Goal: Use online tool/utility

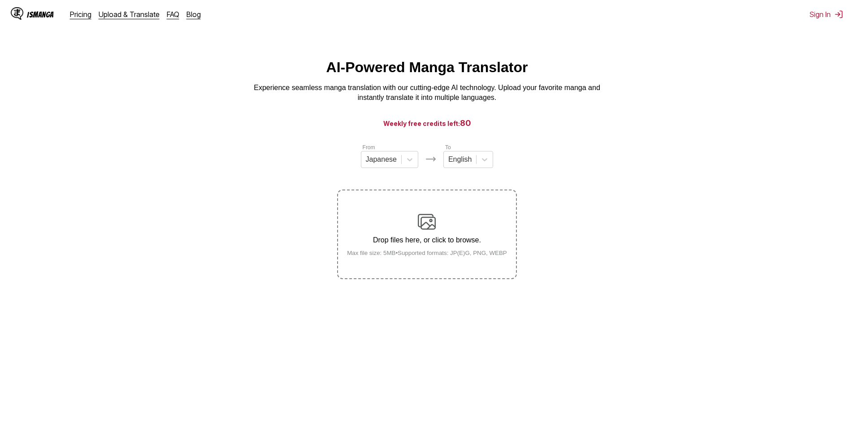
click at [427, 223] on img at bounding box center [427, 222] width 18 height 18
click at [0, 0] on input "Drop files here, or click to browse. Max file size: 5MB • Supported formats: JP…" at bounding box center [0, 0] width 0 height 0
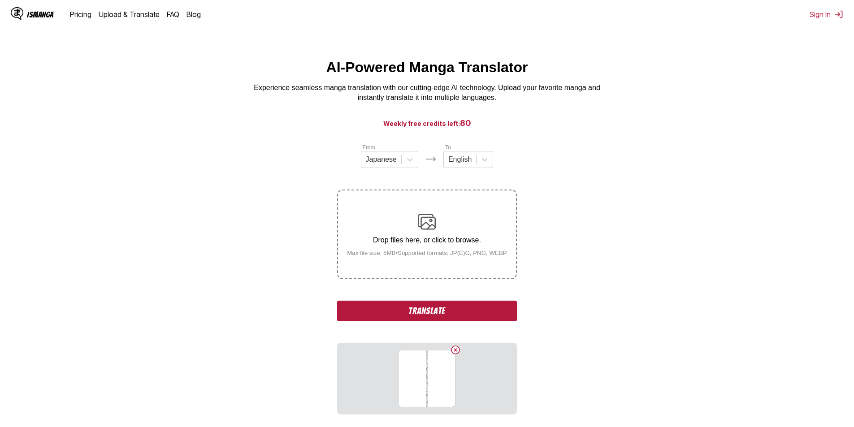
click at [451, 311] on button "Translate" at bounding box center [426, 311] width 179 height 21
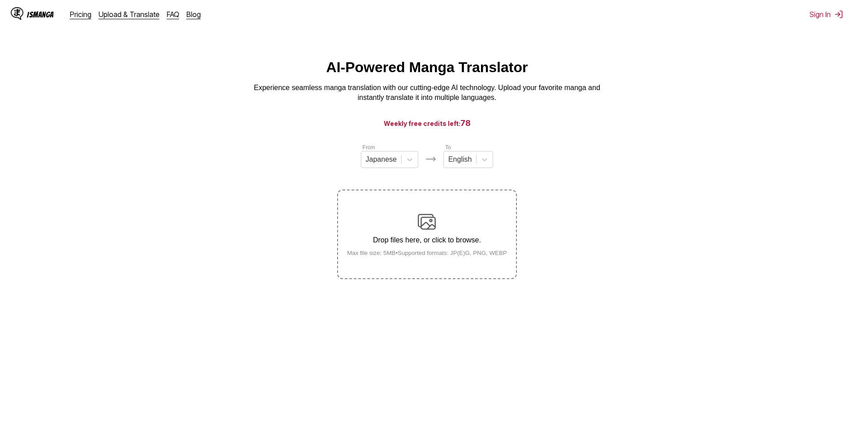
click at [431, 224] on img at bounding box center [427, 222] width 18 height 18
click at [0, 0] on input "Drop files here, or click to browse. Max file size: 5MB • Supported formats: JP…" at bounding box center [0, 0] width 0 height 0
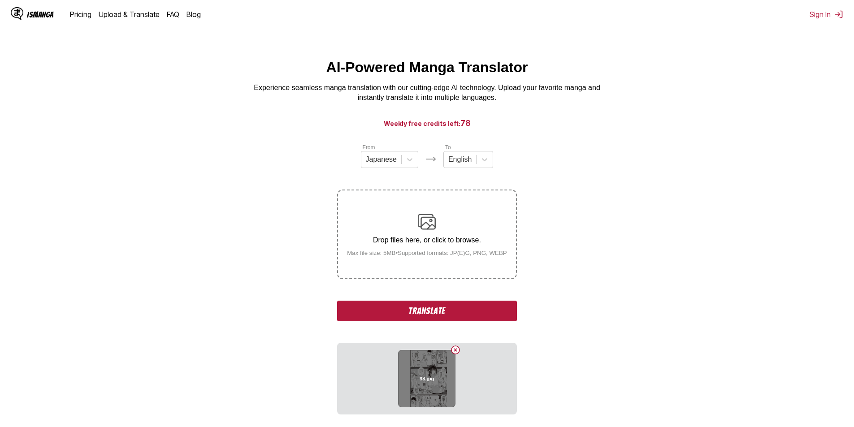
click at [430, 374] on div "98.jpg" at bounding box center [426, 378] width 57 height 57
click at [449, 217] on div "Drop files here, or click to browse. Max file size: 5MB • Supported formats: JP…" at bounding box center [427, 234] width 174 height 43
click at [0, 0] on input "Drop files here, or click to browse. Max file size: 5MB • Supported formats: JP…" at bounding box center [0, 0] width 0 height 0
click at [455, 349] on button "Delete image" at bounding box center [455, 350] width 11 height 11
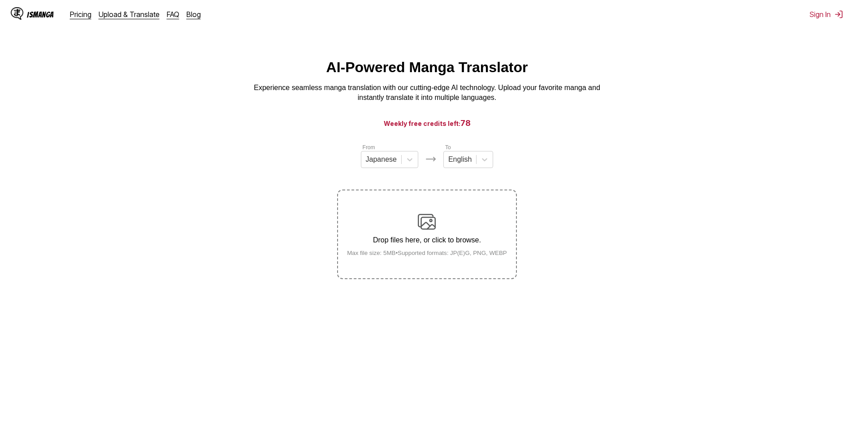
click at [436, 244] on p "Drop files here, or click to browse." at bounding box center [427, 240] width 174 height 8
click at [0, 0] on input "Drop files here, or click to browse. Max file size: 5MB • Supported formats: JP…" at bounding box center [0, 0] width 0 height 0
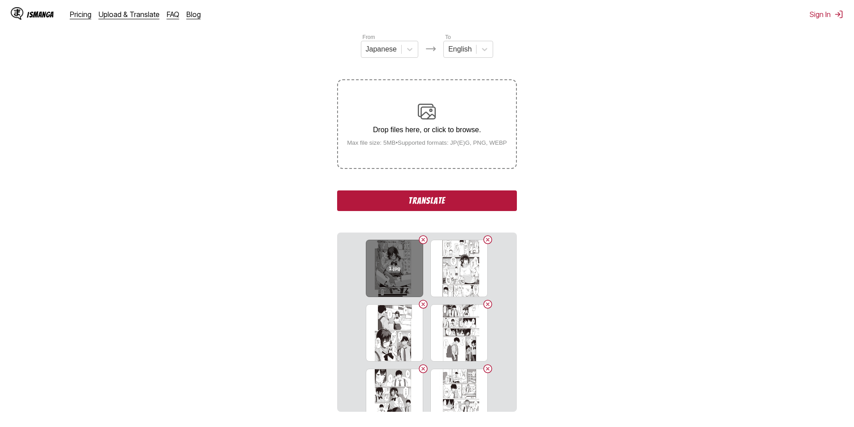
scroll to position [135, 0]
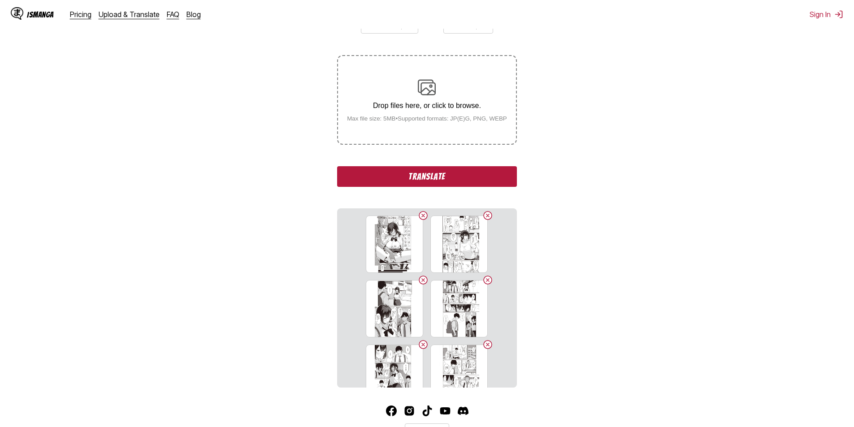
click at [434, 180] on button "Translate" at bounding box center [426, 176] width 179 height 21
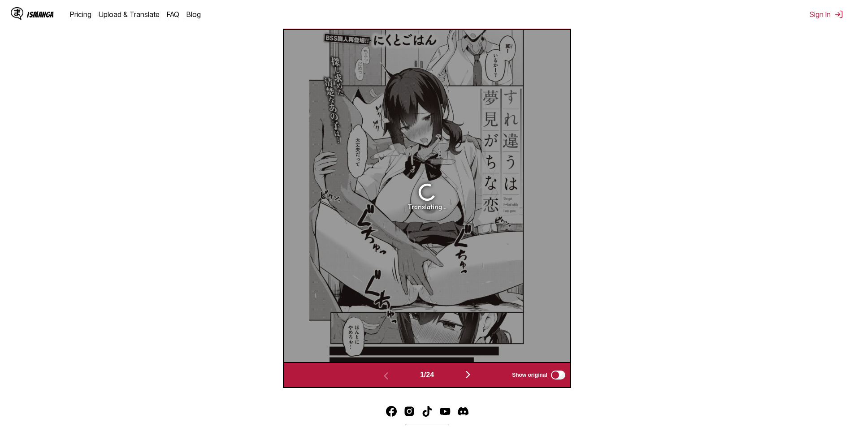
scroll to position [285, 0]
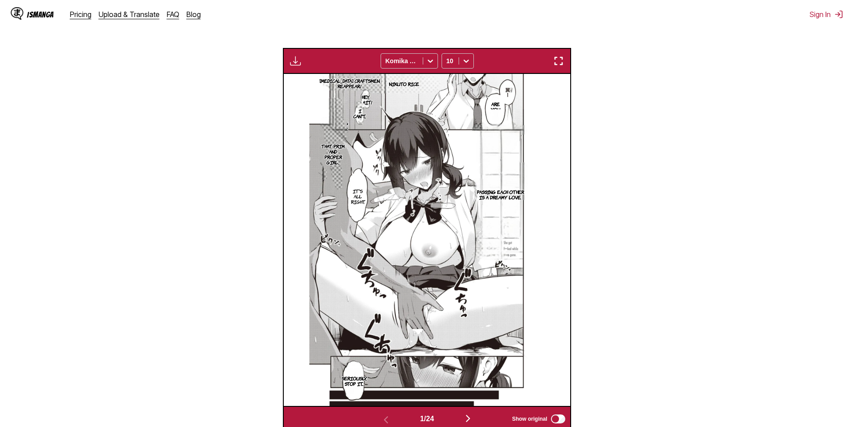
click at [483, 195] on p "Passing each other is a dreamy love." at bounding box center [500, 194] width 57 height 14
click at [597, 161] on section "From Japanese To English Drop files here, or click to browse. Max file size: 5M…" at bounding box center [427, 145] width 840 height 574
click at [419, 59] on div "Komika Axis" at bounding box center [402, 61] width 42 height 13
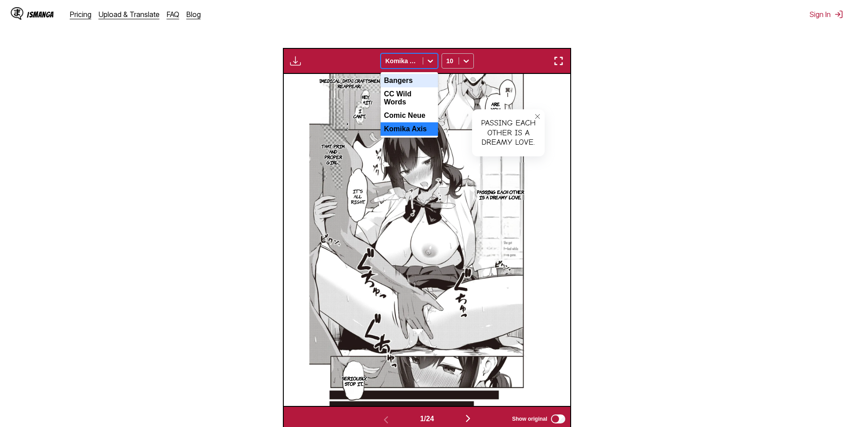
click at [413, 86] on div "Bangers" at bounding box center [409, 80] width 57 height 13
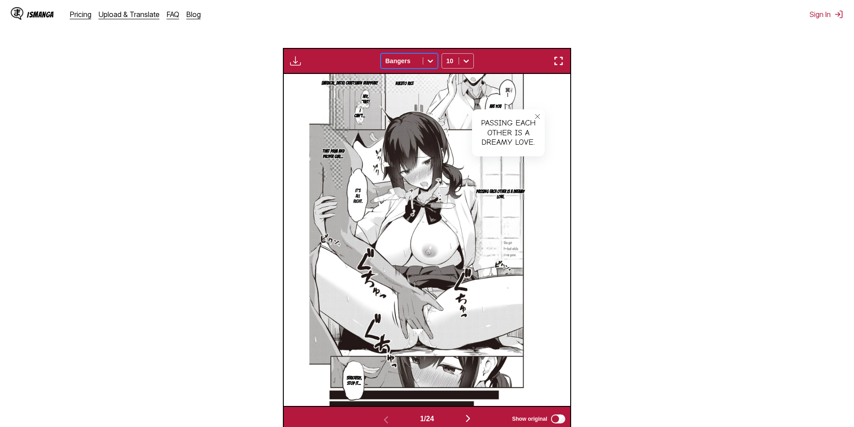
click at [538, 122] on button "close-tooltip" at bounding box center [537, 116] width 14 height 14
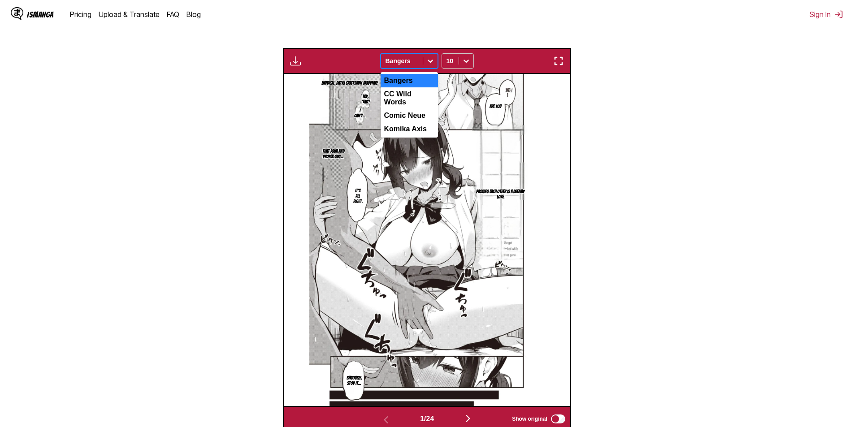
click at [412, 61] on div at bounding box center [402, 60] width 33 height 9
click at [410, 95] on div "CC Wild Words" at bounding box center [409, 98] width 57 height 22
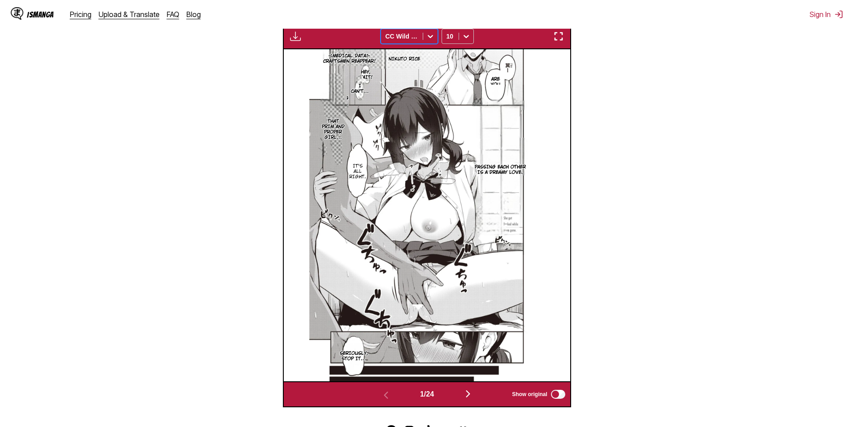
scroll to position [330, 0]
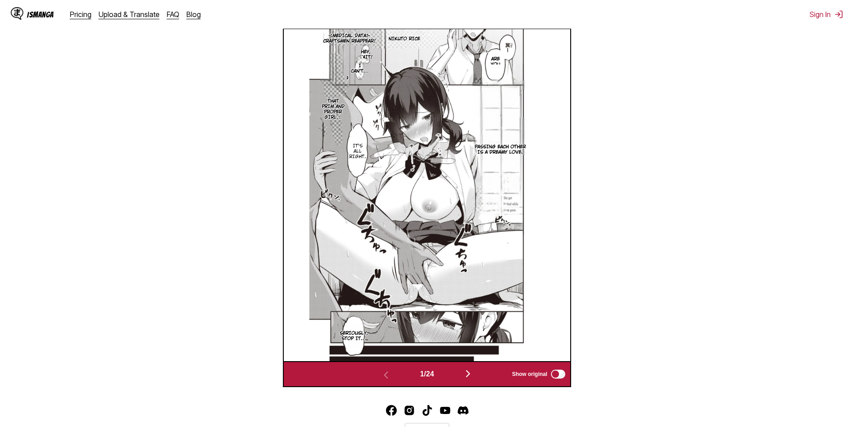
click at [467, 375] on img "button" at bounding box center [468, 374] width 11 height 11
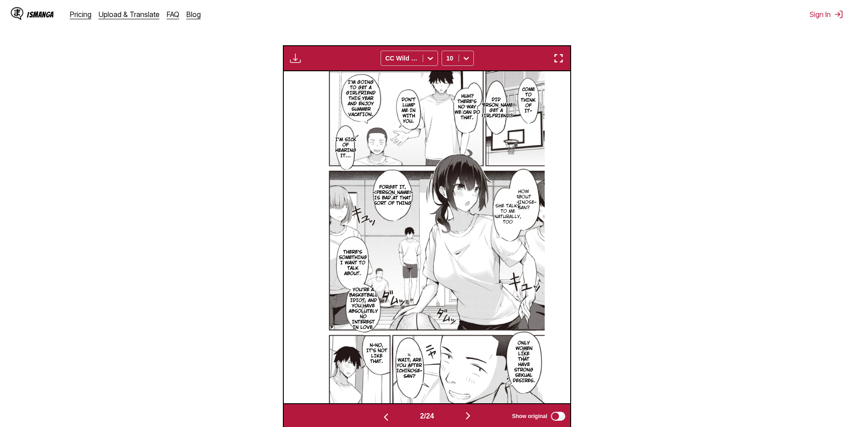
scroll to position [240, 0]
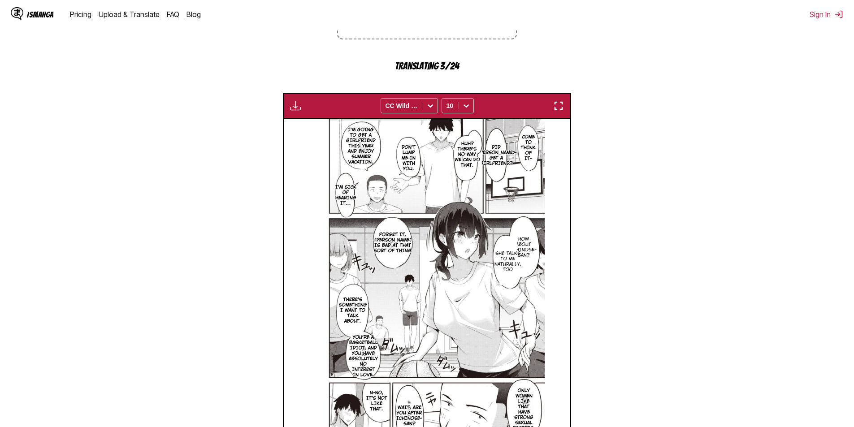
click at [563, 98] on div "Available for premium users only CC Wild Words 10" at bounding box center [427, 106] width 288 height 26
click at [563, 106] on img "button" at bounding box center [558, 105] width 11 height 11
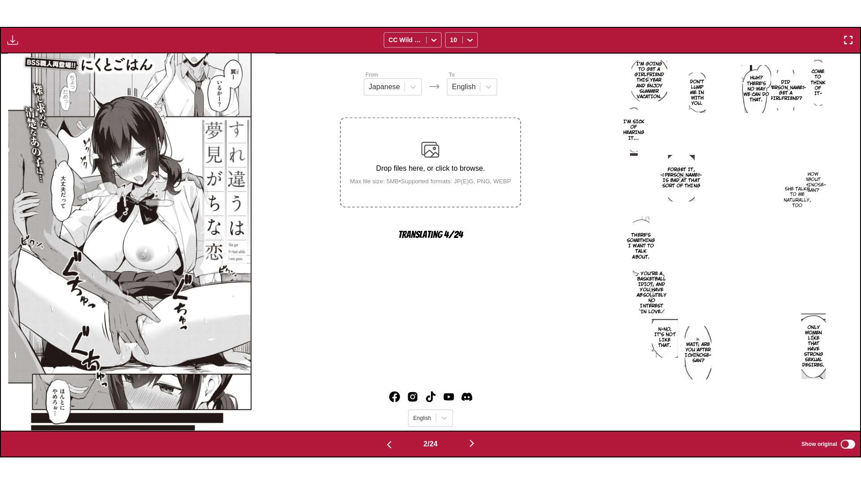
scroll to position [0, 859]
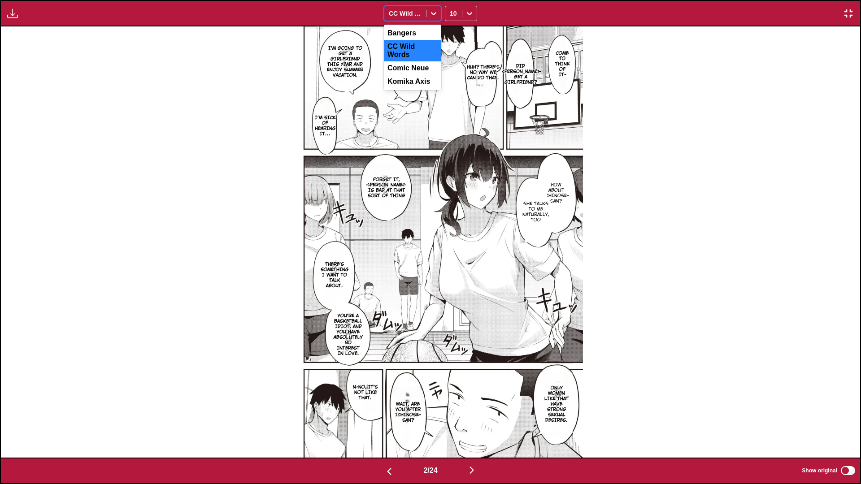
click at [403, 12] on div at bounding box center [405, 13] width 33 height 9
click at [408, 63] on div "Comic Neue" at bounding box center [412, 67] width 57 height 13
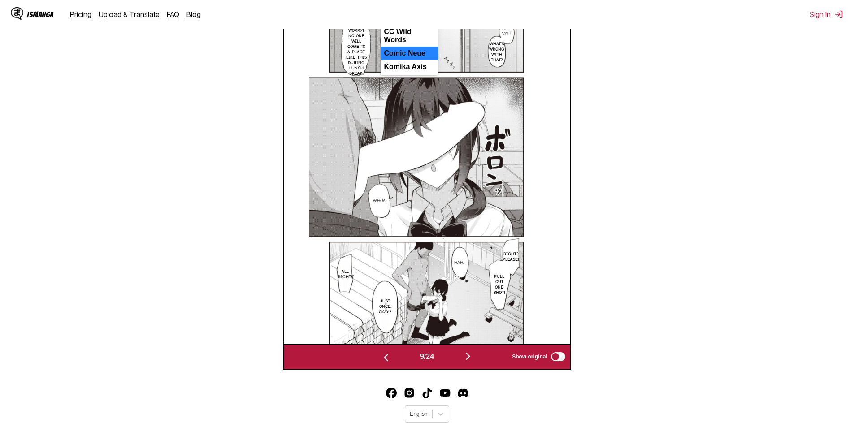
scroll to position [355, 0]
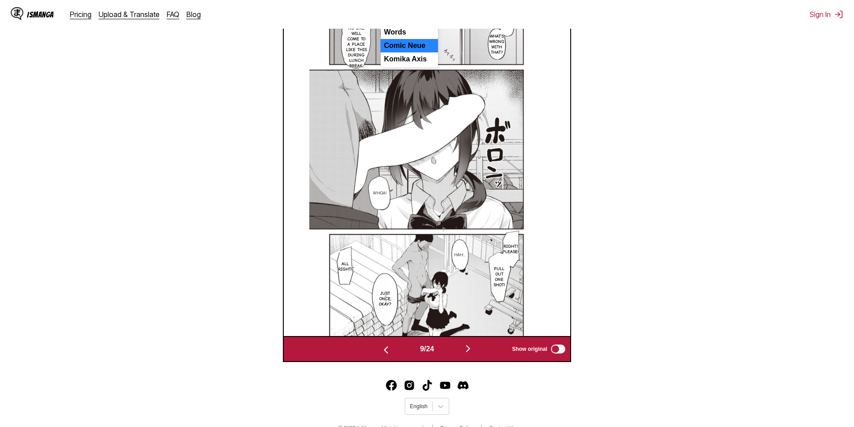
click at [672, 200] on section "From Japanese To English Drop files here, or click to browse. Max file size: 5M…" at bounding box center [427, 75] width 840 height 574
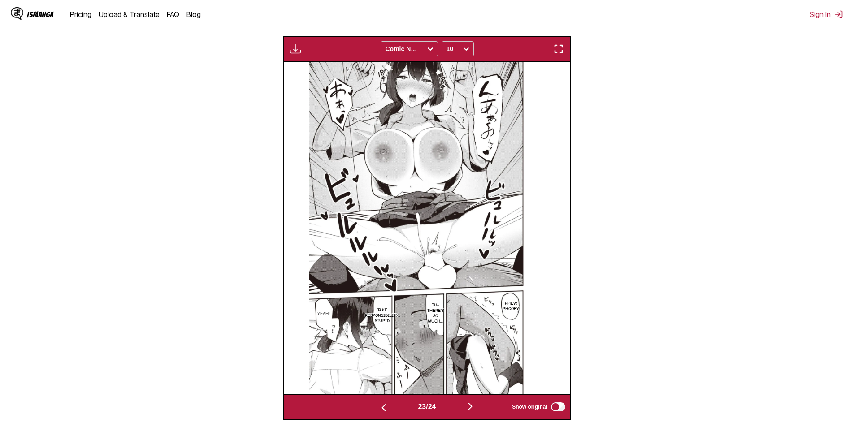
scroll to position [0, 6587]
